Goal: Information Seeking & Learning: Learn about a topic

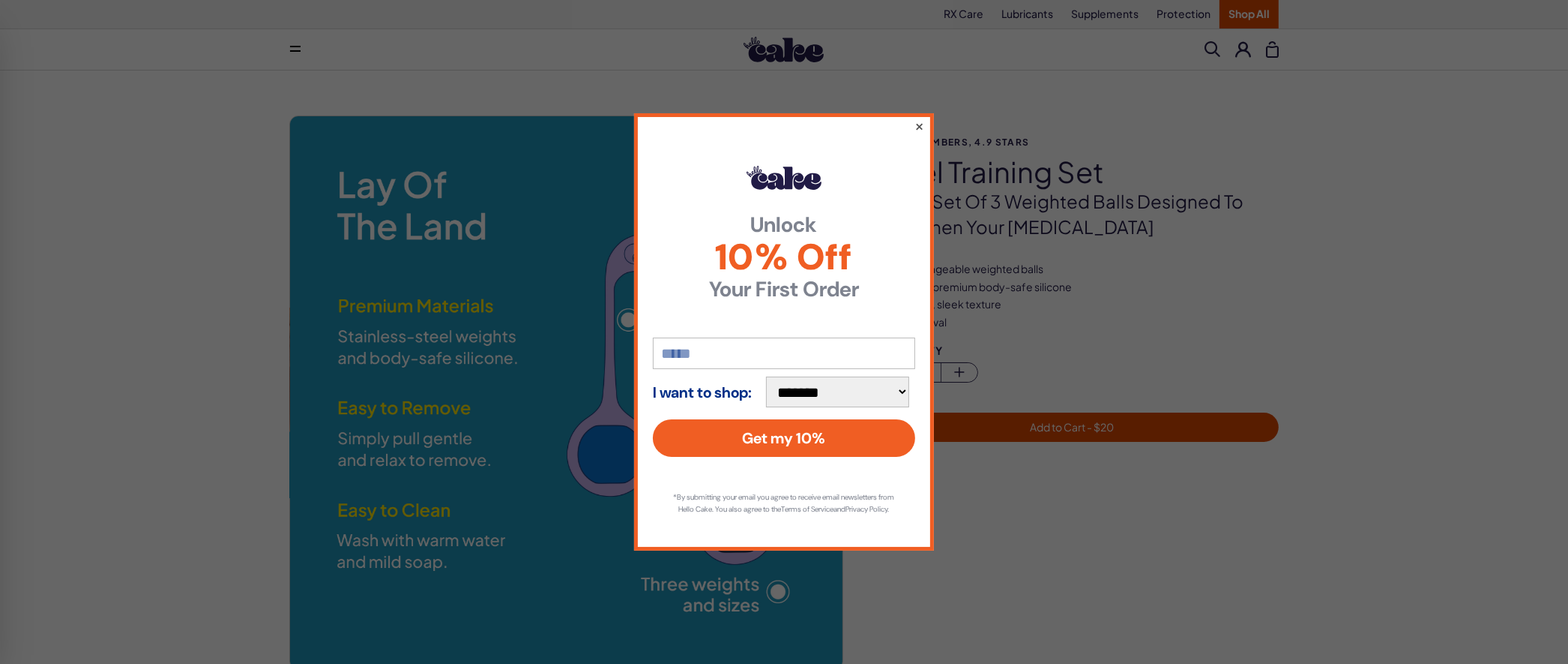
click at [919, 119] on button "×" at bounding box center [919, 127] width 10 height 18
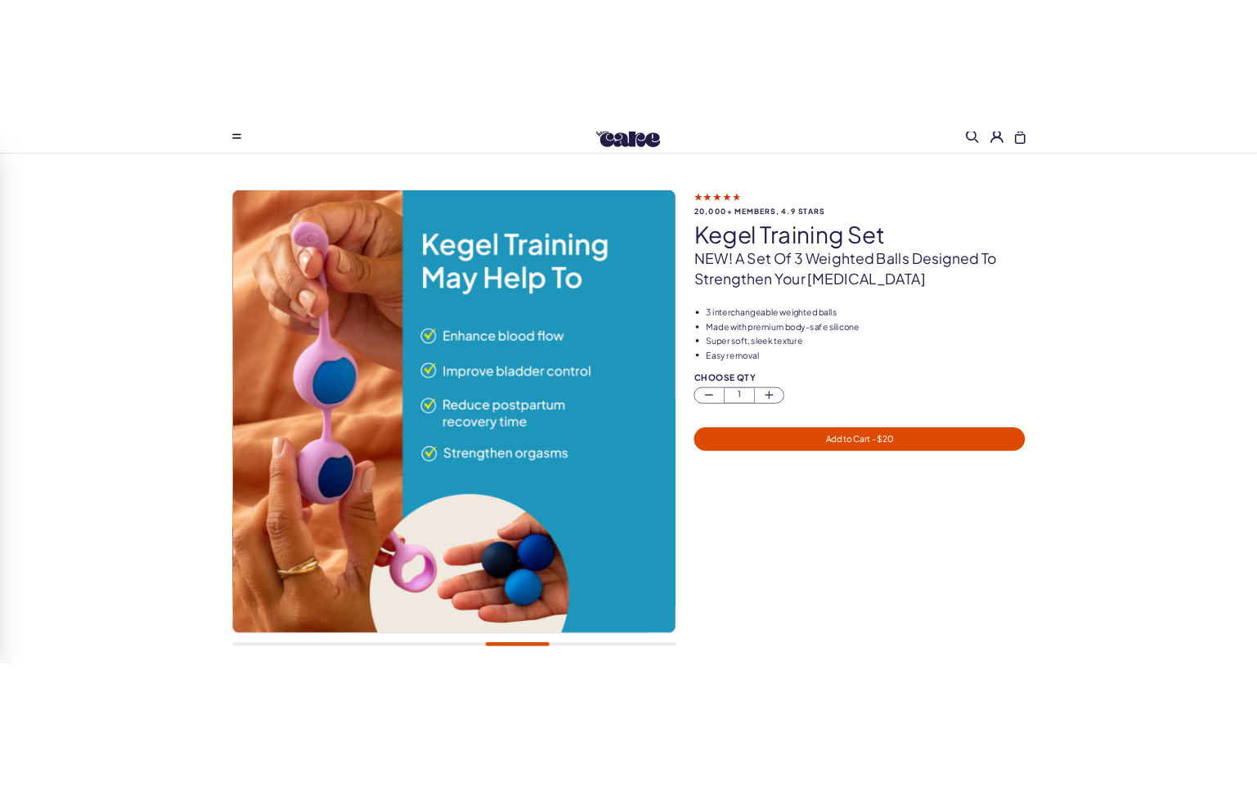
scroll to position [50, 0]
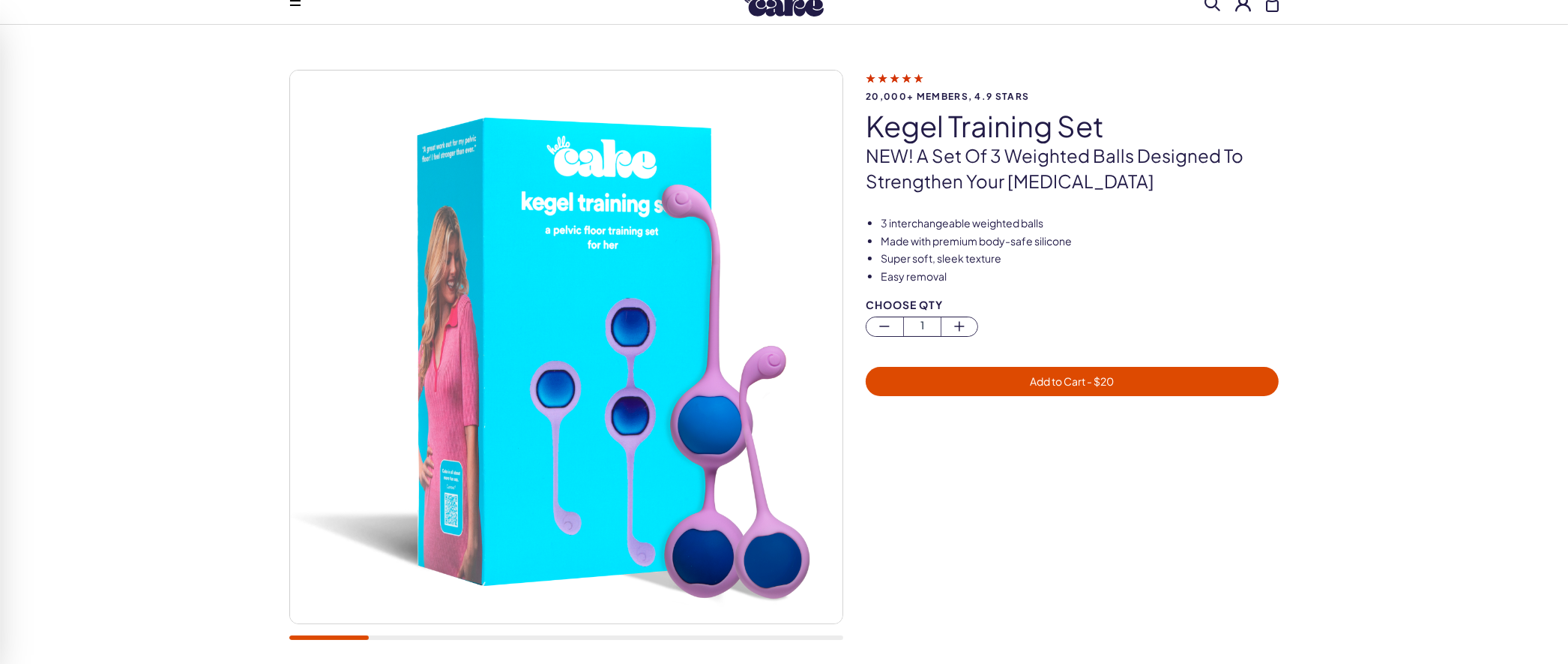
click at [290, 640] on div at bounding box center [567, 362] width 554 height 586
click at [381, 637] on div at bounding box center [567, 636] width 554 height 5
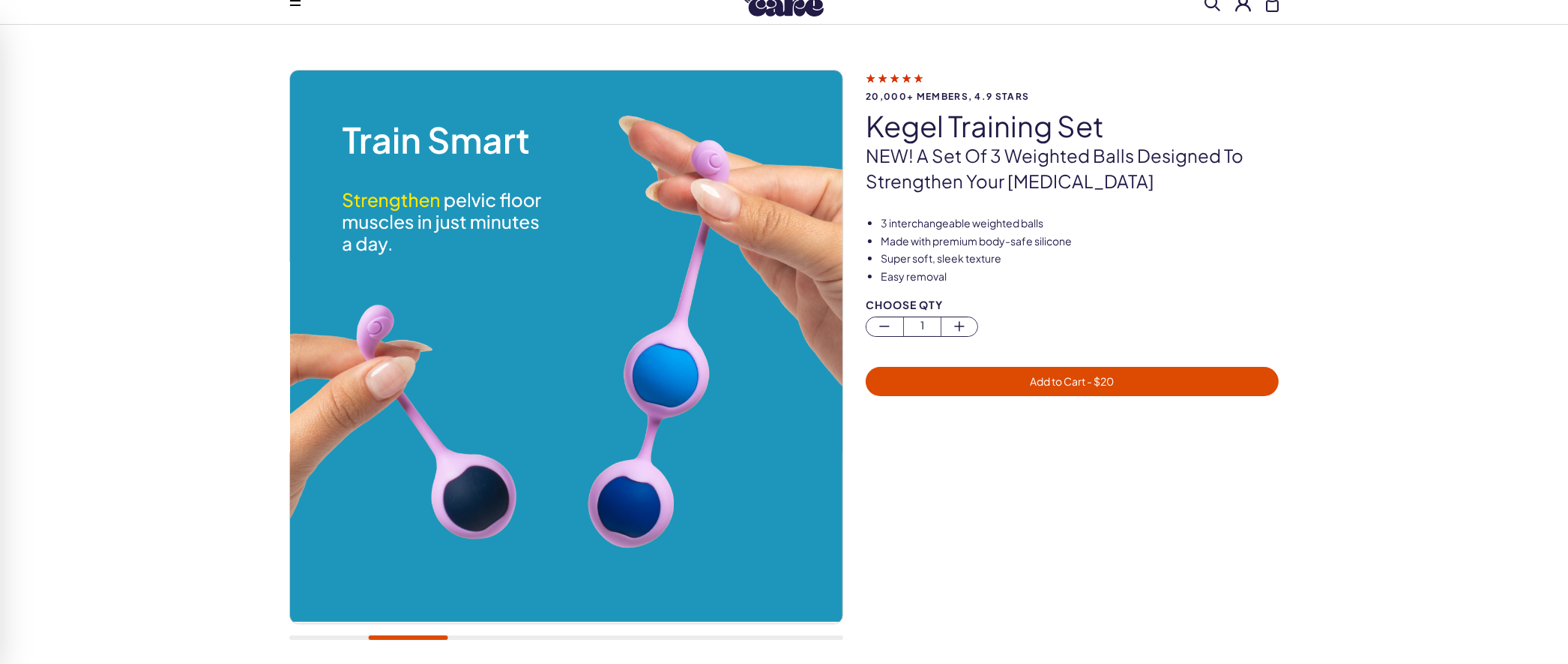
click at [466, 637] on div at bounding box center [567, 636] width 554 height 5
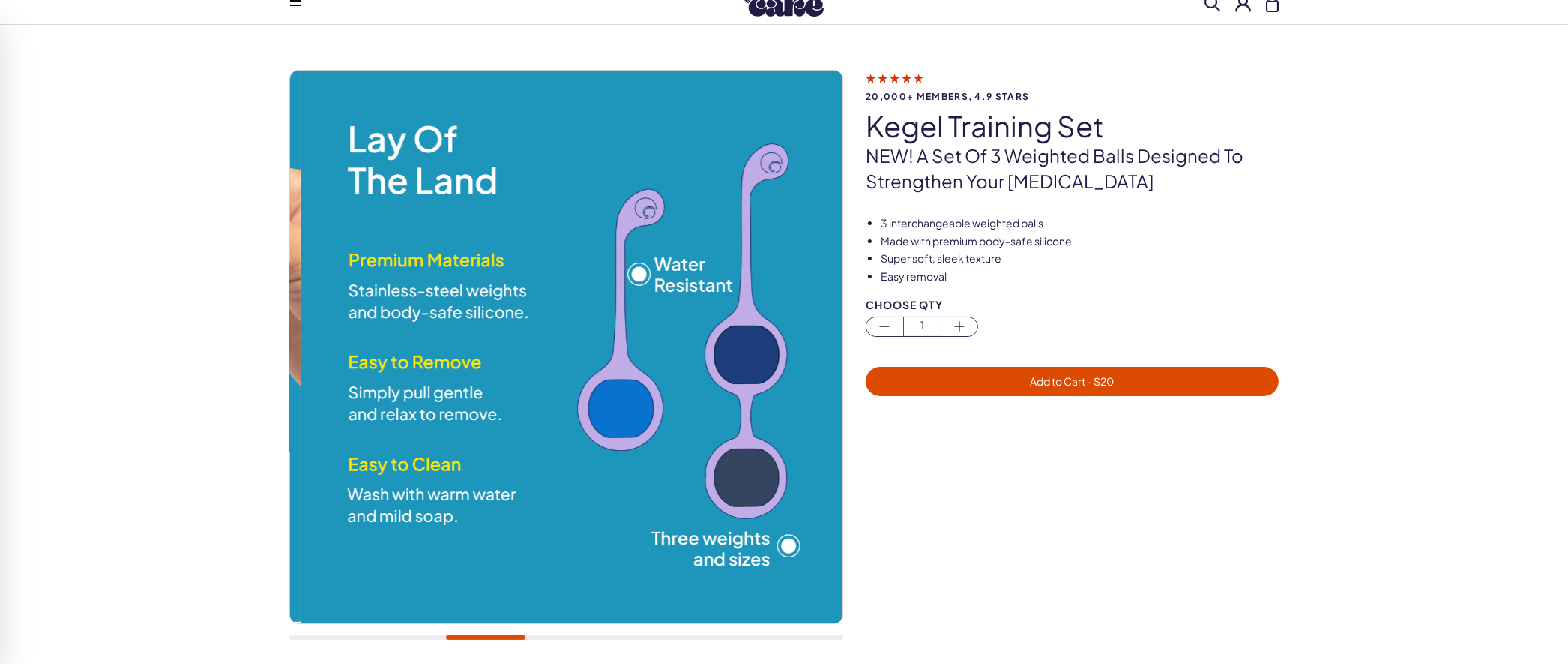
click at [486, 637] on div at bounding box center [567, 636] width 554 height 5
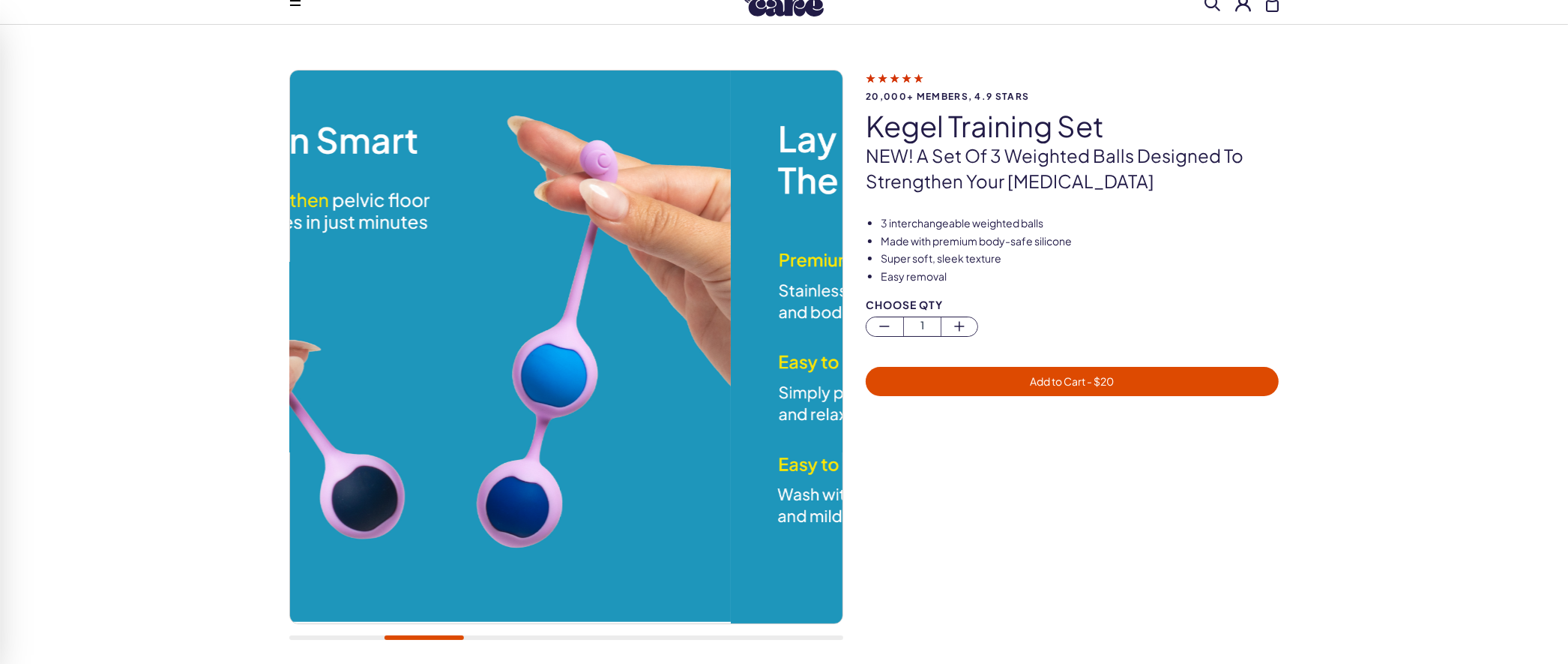
click at [424, 636] on div at bounding box center [567, 636] width 554 height 5
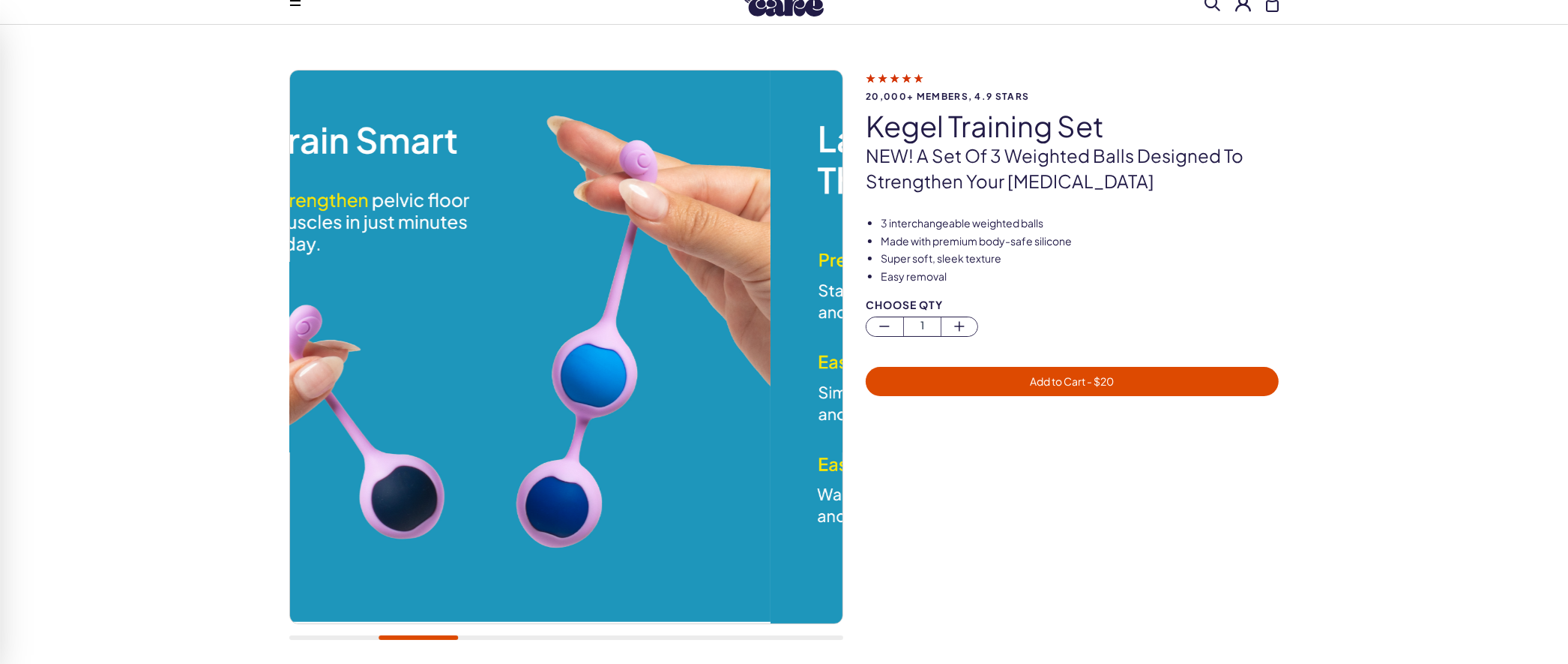
click at [475, 640] on div at bounding box center [567, 362] width 554 height 586
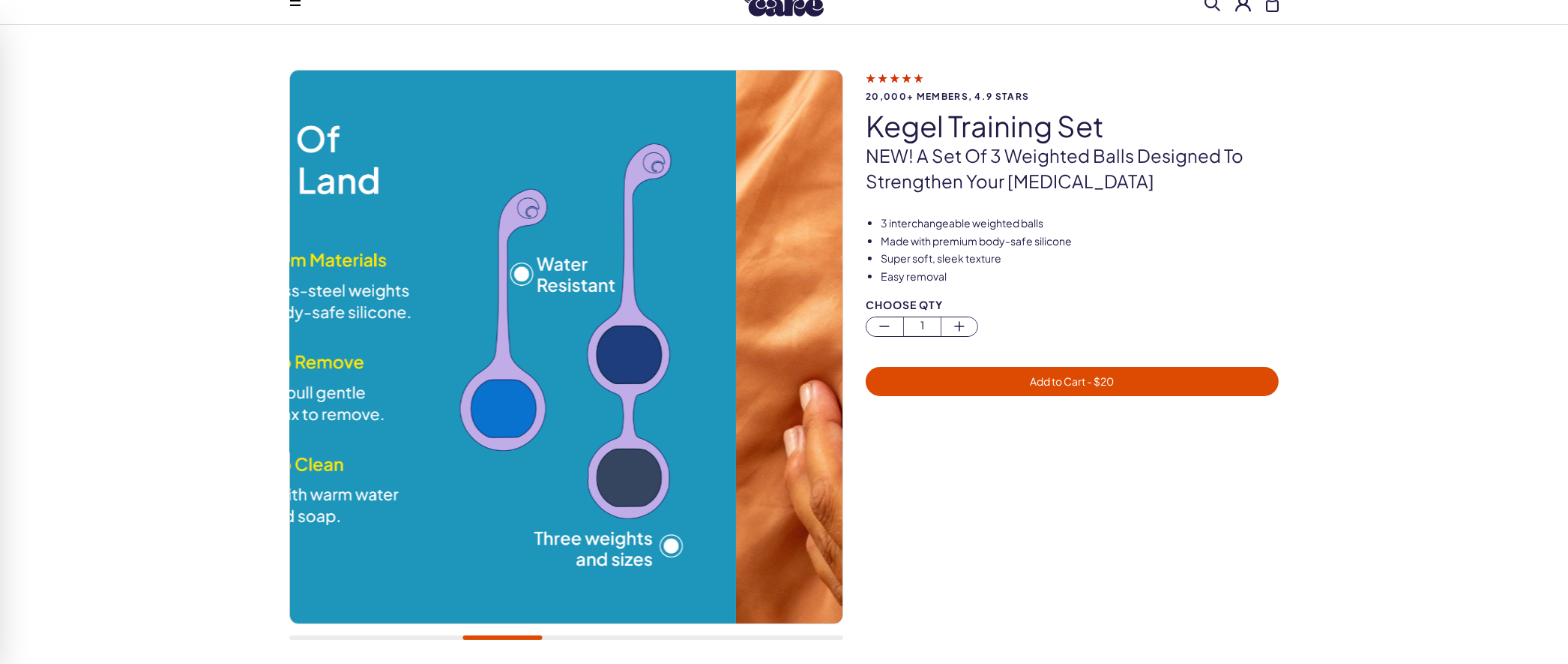
click at [502, 639] on div at bounding box center [567, 636] width 554 height 5
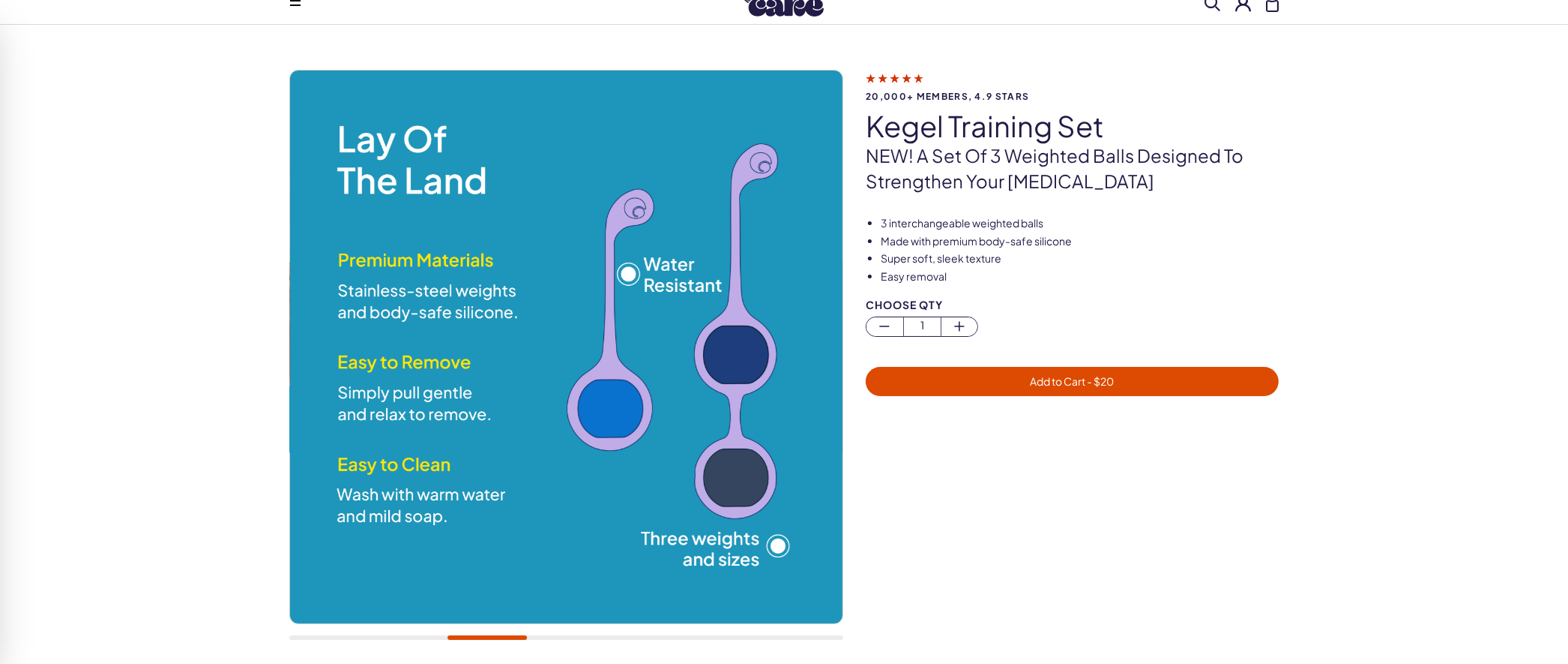
click at [560, 636] on div at bounding box center [567, 636] width 554 height 5
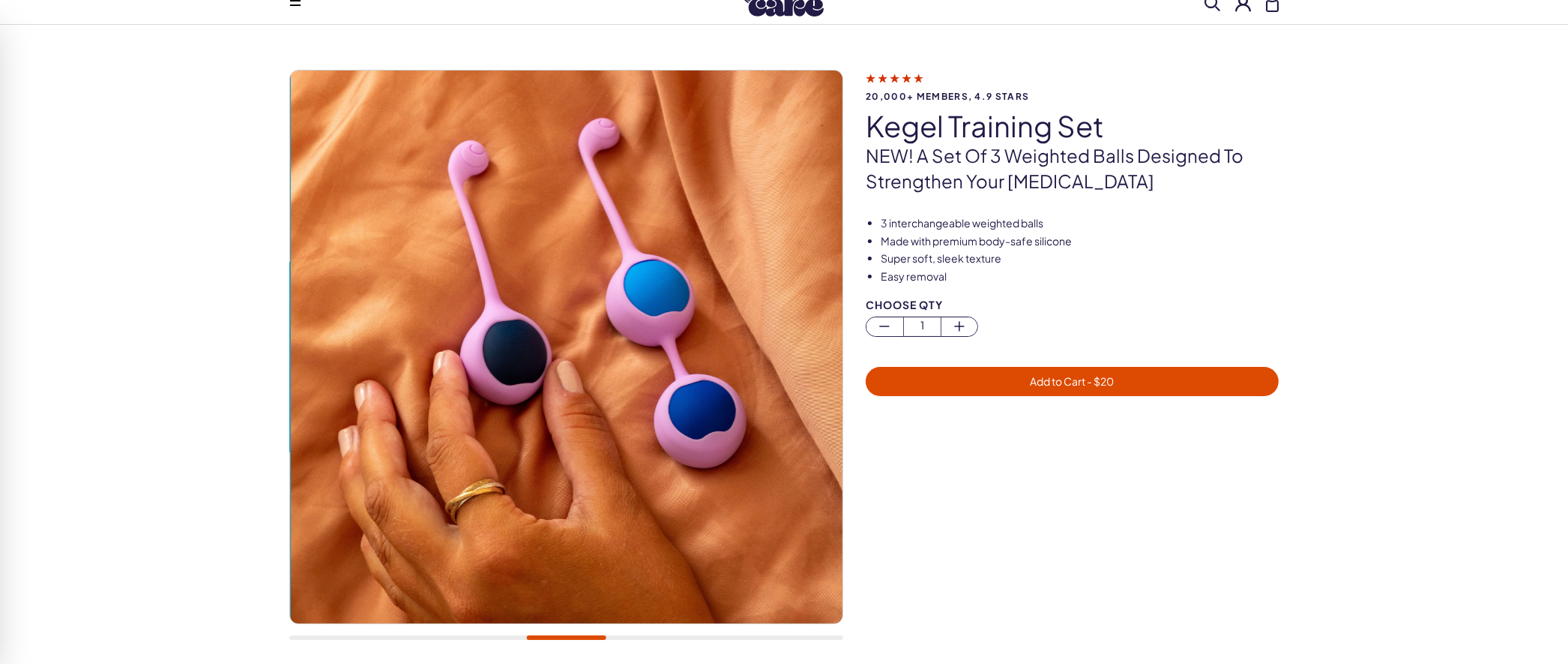
click at [621, 635] on div at bounding box center [567, 636] width 554 height 5
